Goal: Information Seeking & Learning: Check status

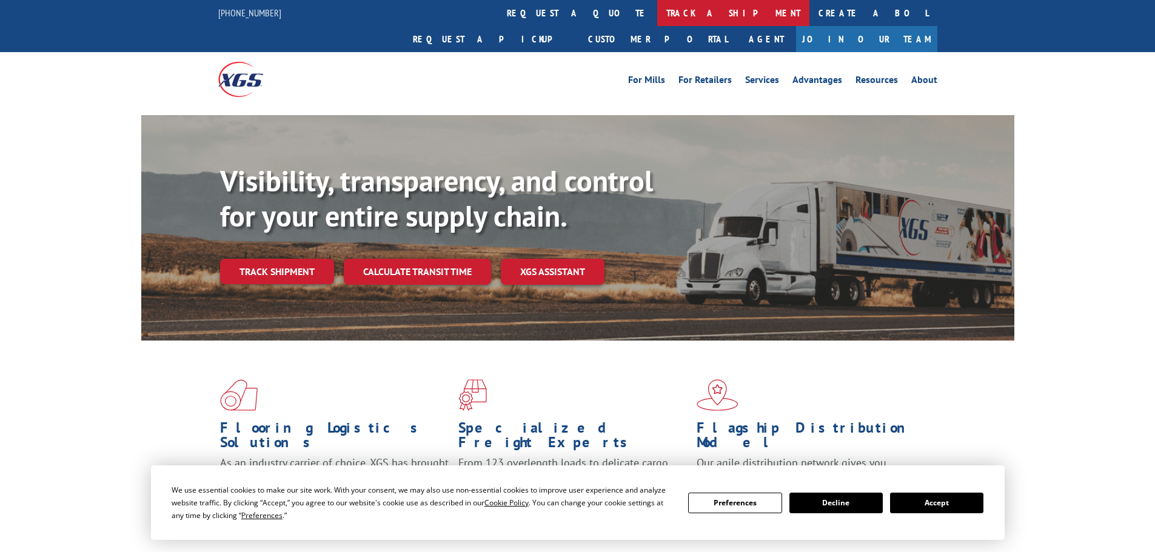
click at [657, 4] on link "track a shipment" at bounding box center [733, 13] width 152 height 26
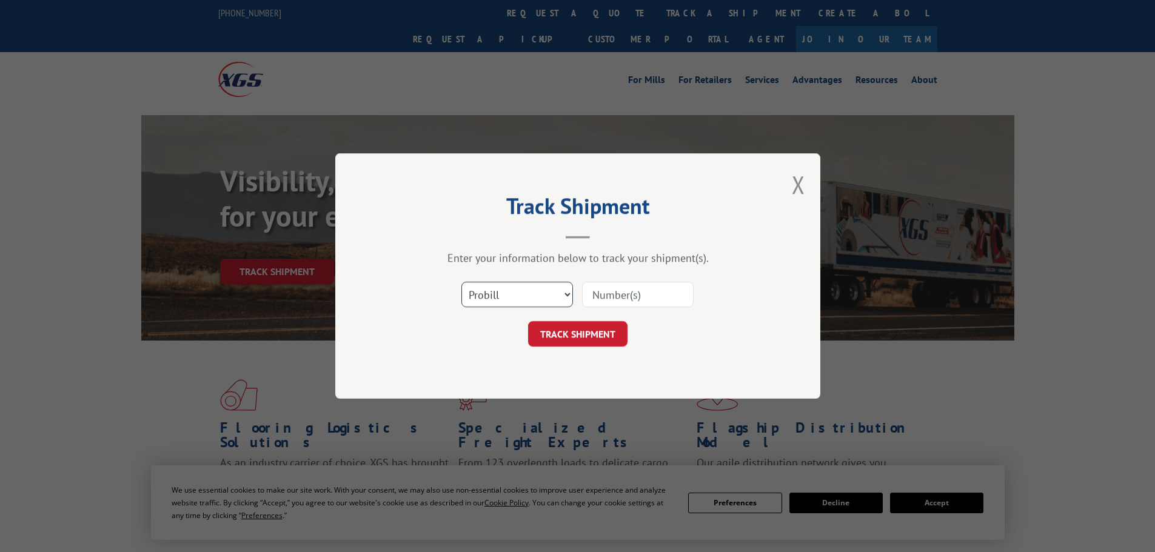
click at [524, 298] on select "Select category... Probill BOL PO" at bounding box center [517, 294] width 112 height 25
select select "bol"
click at [461, 282] on select "Select category... Probill BOL PO" at bounding box center [517, 294] width 112 height 25
click at [601, 299] on input at bounding box center [638, 294] width 112 height 25
paste input "452870"
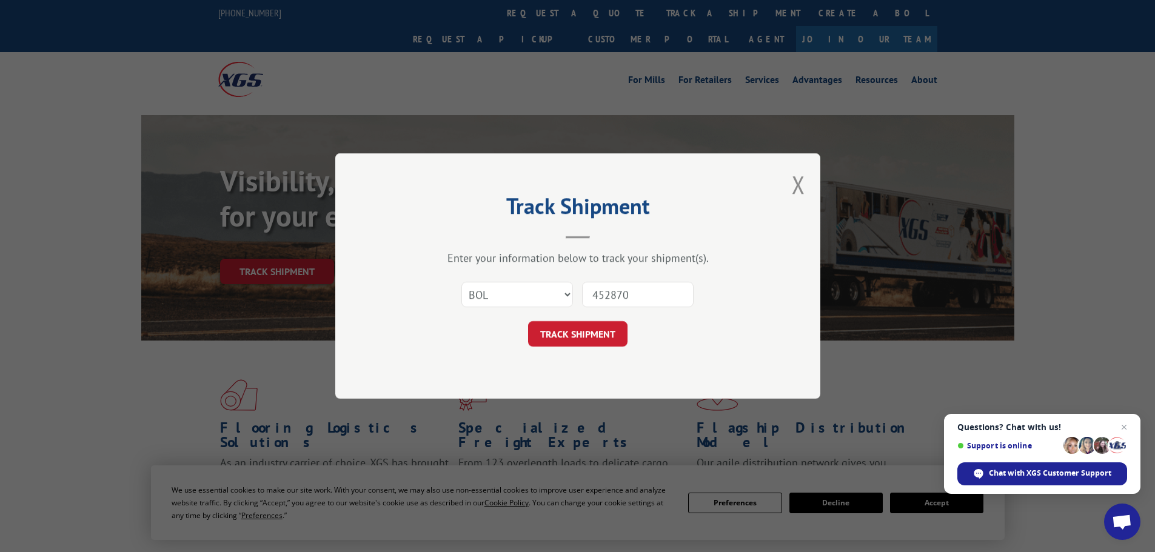
type input "452870"
click at [528, 321] on button "TRACK SHIPMENT" at bounding box center [577, 333] width 99 height 25
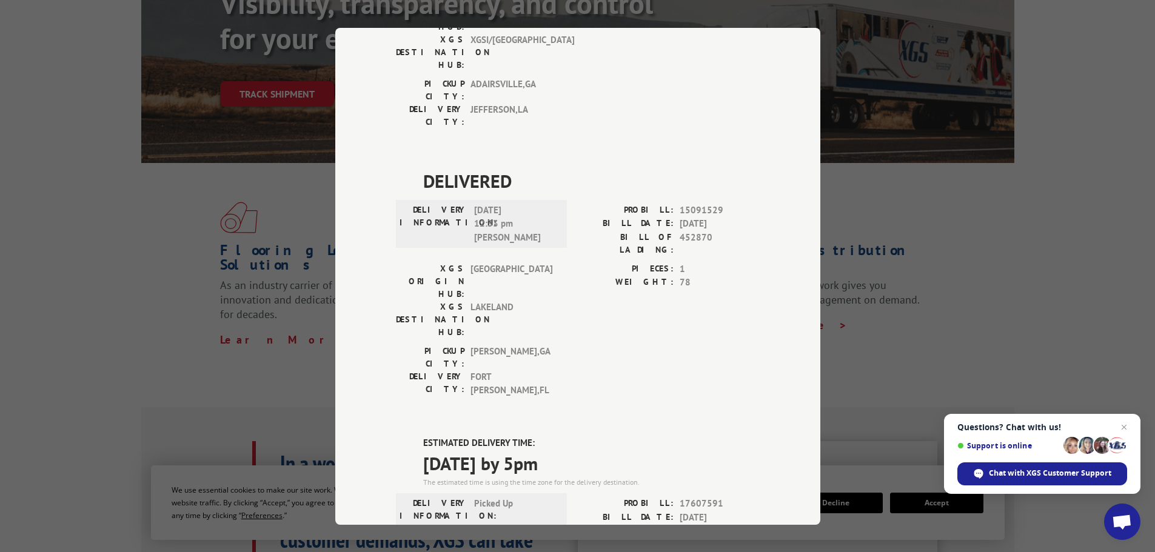
scroll to position [182, 0]
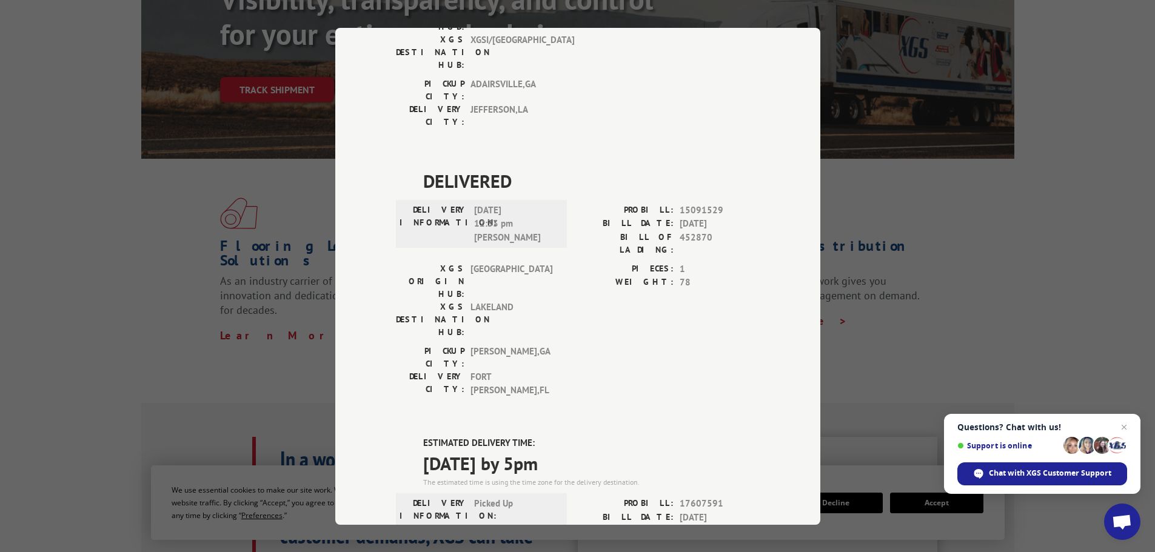
click at [16, 270] on div "Track Shipment DELIVERED DELIVERY INFORMATION: PROBILL: 9283080 BILL DATE: [DAT…" at bounding box center [577, 276] width 1155 height 552
